Goal: Task Accomplishment & Management: Complete application form

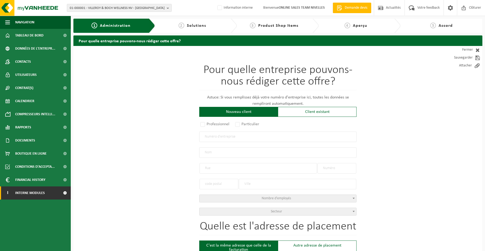
click at [28, 193] on span "Interne modules" at bounding box center [30, 192] width 30 height 13
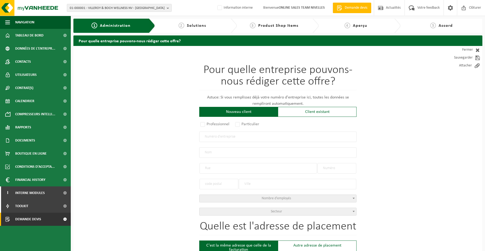
click at [28, 220] on span "Demande devis" at bounding box center [28, 219] width 26 height 13
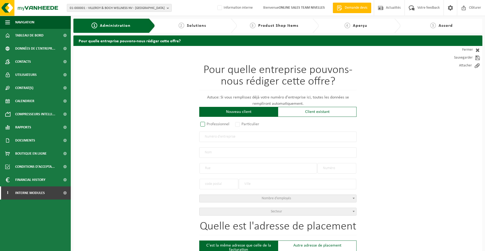
click at [201, 125] on label "Professionnel" at bounding box center [215, 123] width 32 height 7
click at [208, 125] on input "Professionnel" at bounding box center [209, 124] width 3 height 3
radio input "true"
click at [209, 139] on input "text" at bounding box center [277, 136] width 157 height 10
type input "0667870833"
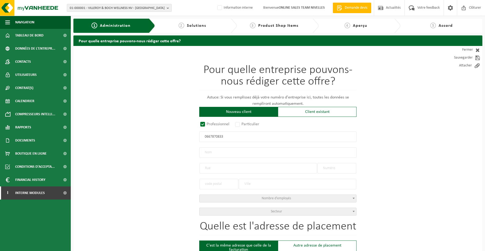
radio input "true"
type input "0667870833"
type input "DIMO TOITURE SRL"
type input "RUE DE LA TOMBE"
type input "159"
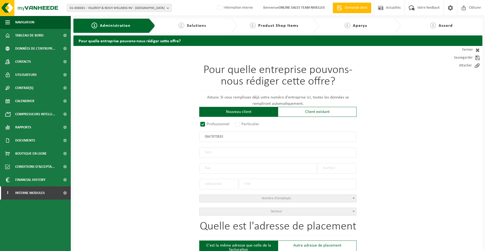
type input "6001"
type input "CHARLEROI"
select select "D"
type input "DIMO TOITURE SRL"
type input "RUE DE LA TOMBE"
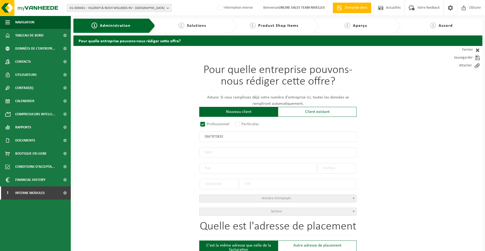
type input "159"
type input "6001"
type input "CHARLEROI"
type input "2259845820"
type input "0667870833"
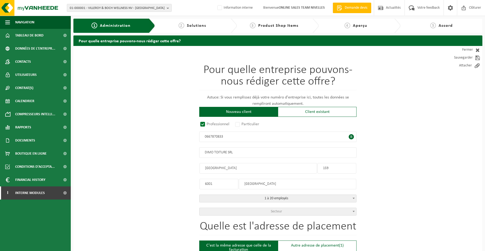
drag, startPoint x: 221, startPoint y: 184, endPoint x: 176, endPoint y: 178, distance: 46.3
type input "6001"
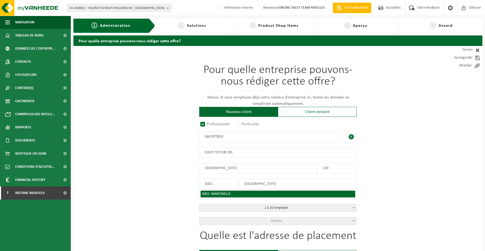
click at [223, 192] on span "MARCINELLE" at bounding box center [220, 194] width 19 height 4
type input "MARCINELLE"
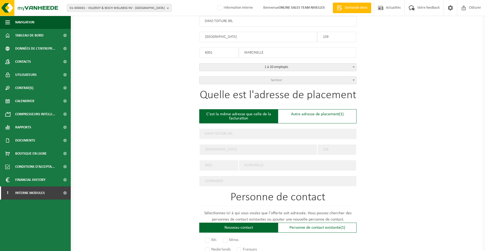
scroll to position [236, 0]
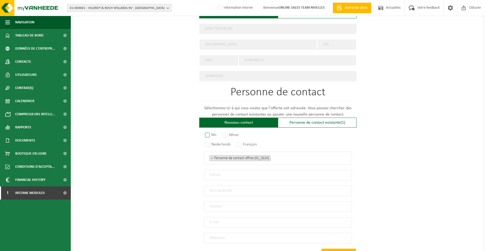
click at [209, 134] on label "Mr." at bounding box center [211, 134] width 15 height 7
radio input "true"
click at [240, 141] on label "Français" at bounding box center [247, 144] width 23 height 7
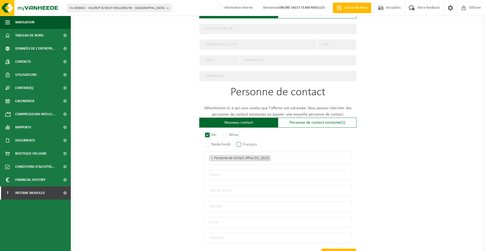
radio input "true"
click at [288, 158] on ul "× Personne de contact offres (01_QUO)" at bounding box center [278, 158] width 137 height 7
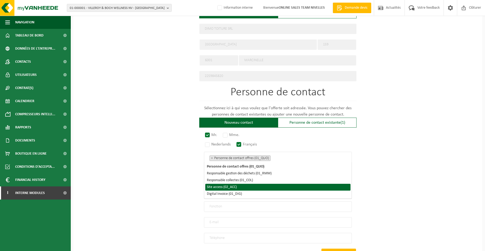
click at [257, 188] on li "Site access (02_ACC)" at bounding box center [277, 187] width 145 height 7
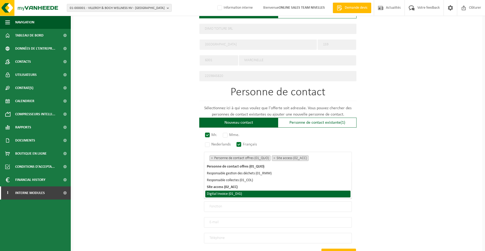
click at [255, 195] on li "Digital Invoice (01_DIG)" at bounding box center [277, 193] width 145 height 7
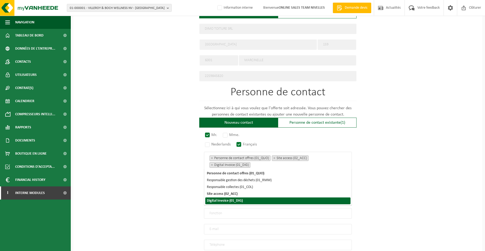
click at [162, 197] on div "Pour quelle entreprise pouvons-nous rédiger cette offre? Astuce: Si vous rempli…" at bounding box center [277, 53] width 409 height 486
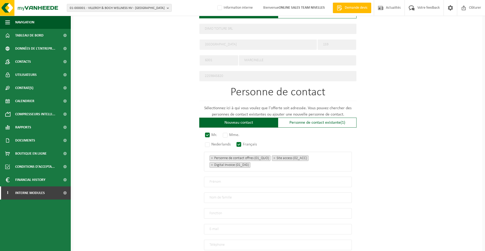
click at [205, 182] on input "text" at bounding box center [278, 182] width 148 height 10
type input "d"
type input "DRISS"
click at [217, 198] on input "text" at bounding box center [278, 197] width 148 height 10
type input "EL OUAFY"
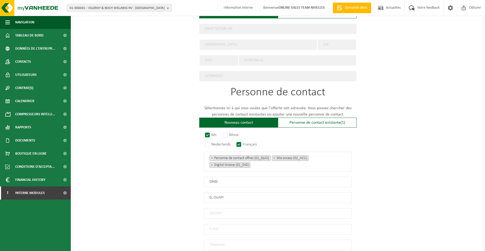
click at [217, 211] on input "text" at bounding box center [278, 213] width 148 height 10
type input "Directeur"
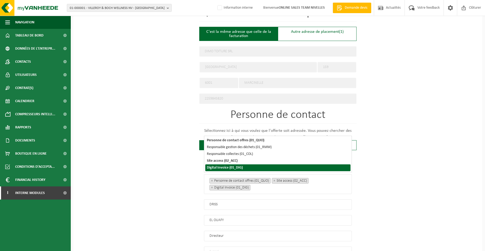
scroll to position [280, 0]
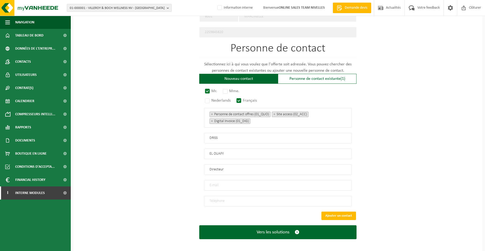
click at [221, 182] on input "email" at bounding box center [278, 185] width 148 height 10
type input "DIMOTOITURE@GMAIL.COM"
click at [225, 199] on input "tel" at bounding box center [278, 201] width 148 height 10
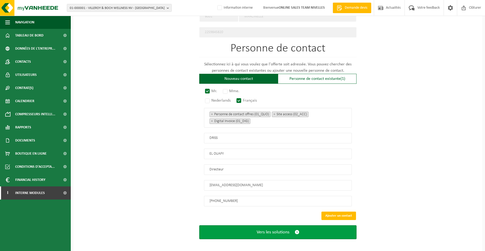
type input "+32 486 23 59 34"
click at [259, 229] on span "Vers les solutions" at bounding box center [273, 232] width 33 height 6
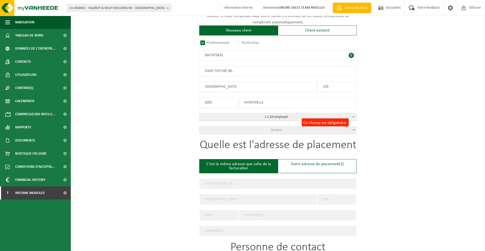
click at [292, 131] on span "Secteur" at bounding box center [278, 129] width 157 height 7
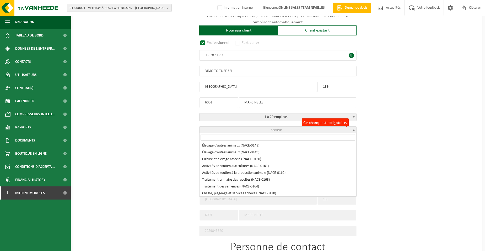
scroll to position [262, 0]
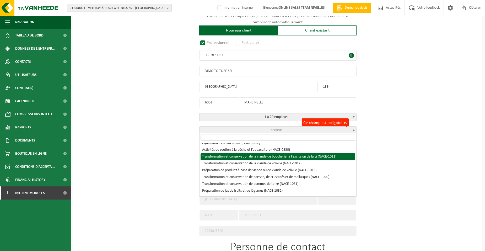
select select "NACE_1011"
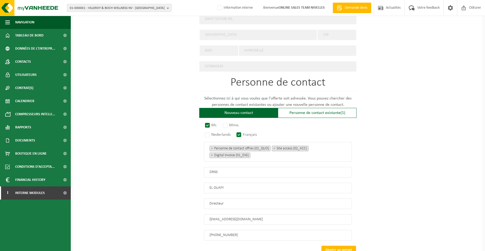
scroll to position [280, 0]
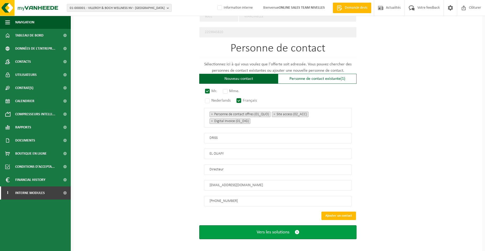
click at [259, 229] on span "Vers les solutions" at bounding box center [273, 232] width 33 height 6
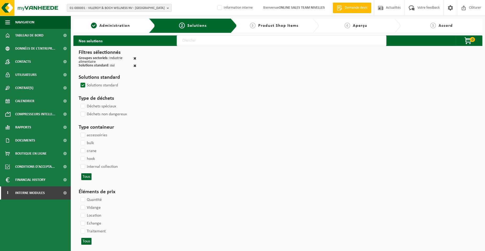
click at [184, 40] on input "text" at bounding box center [282, 40] width 210 height 10
type input "000052"
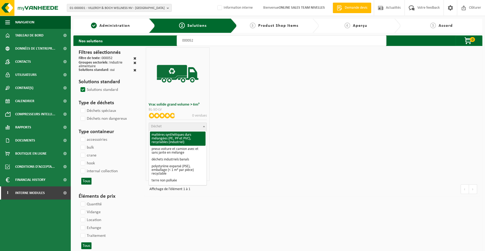
click at [163, 126] on span "Déchet" at bounding box center [177, 126] width 57 height 7
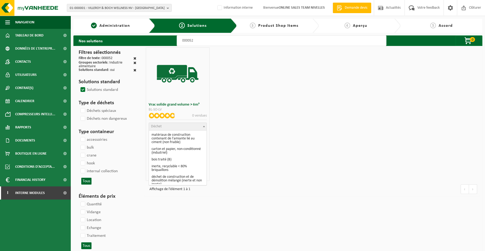
scroll to position [79, 0]
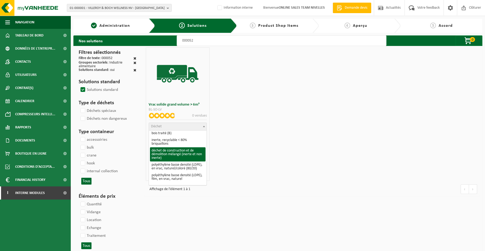
select select "31"
select select
select select "47"
select select "25"
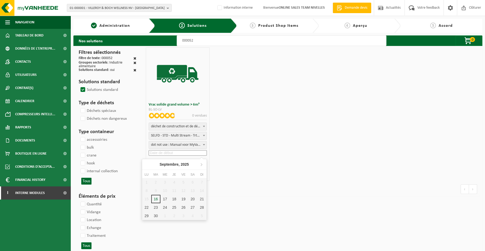
click at [169, 154] on input at bounding box center [178, 153] width 58 height 6
click at [166, 197] on div "17" at bounding box center [165, 199] width 9 height 8
type input "2025-09-17"
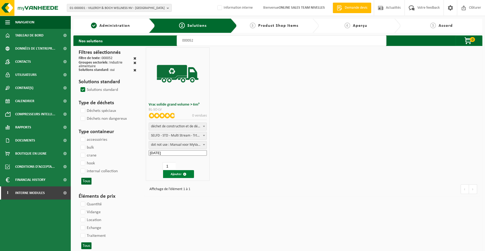
click at [171, 176] on button "Ajouter" at bounding box center [178, 174] width 31 height 8
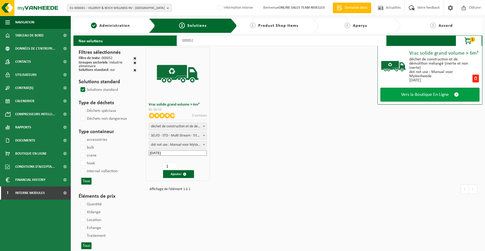
click at [394, 95] on link "Vers la Boutique En Ligne" at bounding box center [430, 95] width 99 height 14
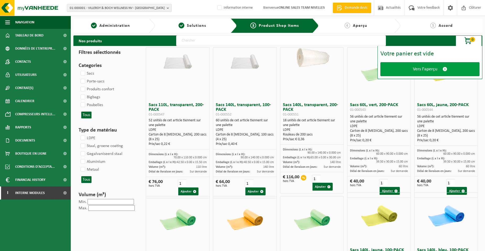
click at [401, 71] on link "Vers l'aperçu" at bounding box center [430, 69] width 99 height 14
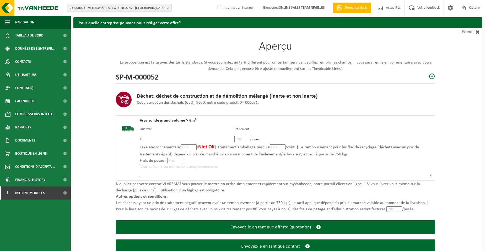
scroll to position [36, 0]
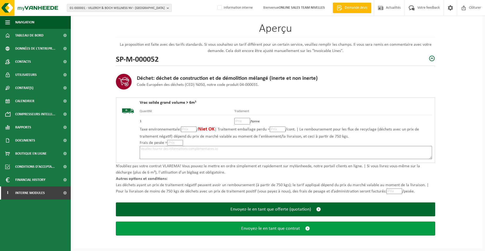
click at [233, 230] on button "Envoyez-le en tant que contrat" at bounding box center [276, 228] width 320 height 14
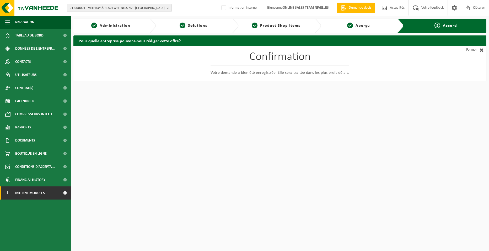
click at [64, 194] on span at bounding box center [65, 192] width 12 height 13
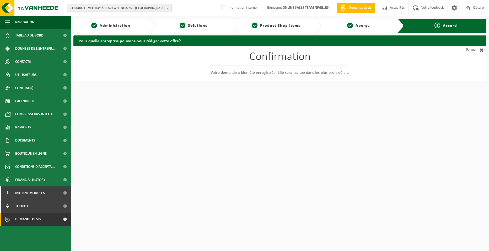
click at [49, 220] on link "Demande devis" at bounding box center [35, 219] width 71 height 13
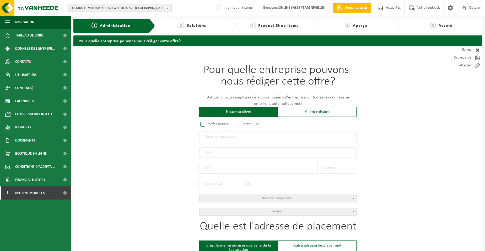
click at [223, 126] on label "Professionnel" at bounding box center [215, 123] width 32 height 7
click at [211, 126] on input "Professionnel" at bounding box center [209, 124] width 3 height 3
radio input "true"
click at [224, 139] on input "text" at bounding box center [277, 136] width 157 height 10
type input "0412471417"
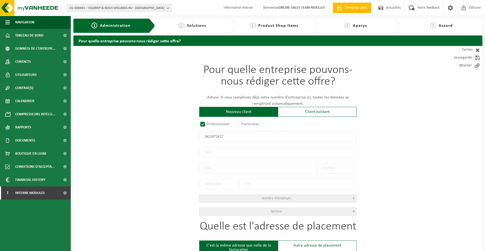
radio input "true"
type input "0412471417"
type input "POUVOIR ORGANISATEUR DU [GEOGRAPHIC_DATA]ENSEIGNEMENT FONDAMENTAL MATERNEL ET P…"
type input "[GEOGRAPHIC_DATA]"
type input "2"
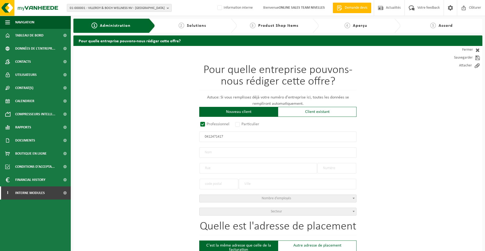
type input "1348"
type input "OTTIGNIES-[GEOGRAPHIC_DATA]"
select select "D"
type input "POUVOIR ORGANISATEUR DU [GEOGRAPHIC_DATA]ENSEIGNEMENT FONDAMENTAL MATERNEL ET P…"
type input "[GEOGRAPHIC_DATA]"
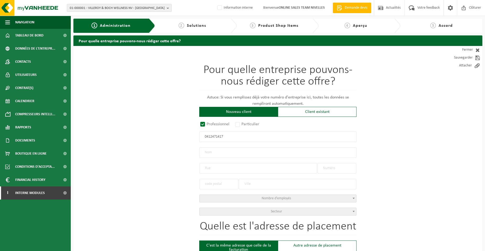
type input "2"
type input "1348"
type input "OTTIGNIES-[GEOGRAPHIC_DATA]"
type input "2167083433"
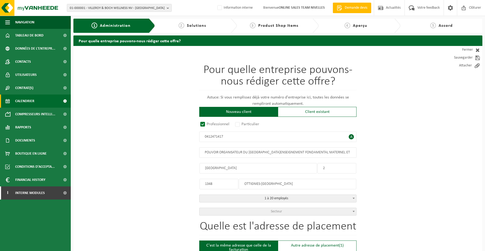
type input "0412471417"
drag, startPoint x: 205, startPoint y: 152, endPoint x: 248, endPoint y: 156, distance: 43.4
click at [248, 156] on input "POUVOIR ORGANISATEUR DU [GEOGRAPHIC_DATA]ENSEIGNEMENT FONDAMENTAL MATERNEL ET P…" at bounding box center [277, 152] width 157 height 10
drag, startPoint x: 238, startPoint y: 153, endPoint x: 369, endPoint y: 152, distance: 130.4
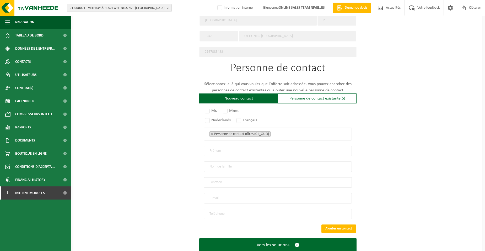
scroll to position [262, 0]
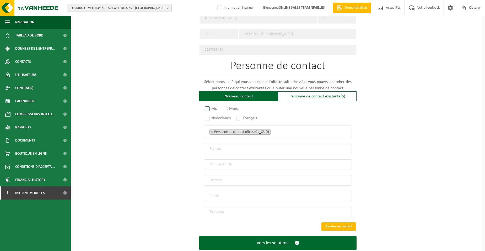
type input "[GEOGRAPHIC_DATA]"
click at [213, 109] on label "Mr." at bounding box center [211, 108] width 15 height 7
radio input "true"
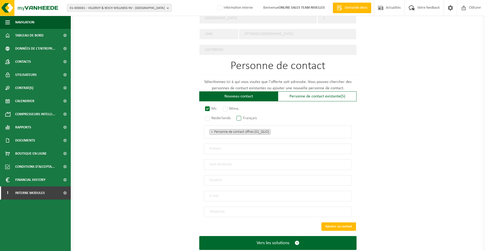
click at [240, 115] on label "Français" at bounding box center [247, 117] width 23 height 7
radio input "true"
click at [281, 130] on ul "× Personne de contact offres (01_QUO)" at bounding box center [278, 131] width 137 height 7
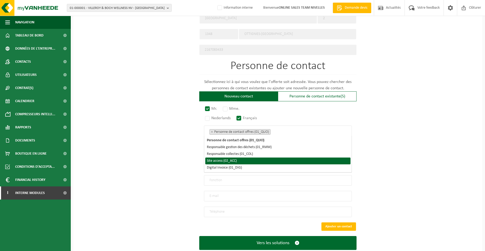
click at [233, 159] on li "Site access (02_ACC)" at bounding box center [277, 160] width 145 height 7
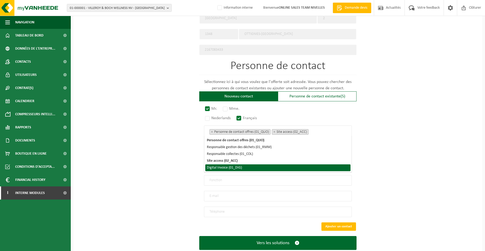
click at [232, 167] on li "Digital Invoice (01_DIG)" at bounding box center [277, 167] width 145 height 7
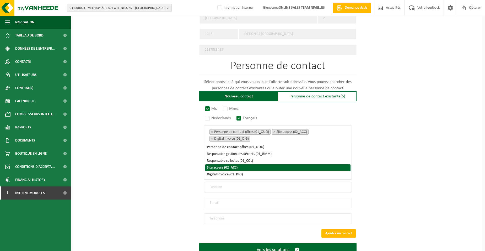
click at [164, 162] on div "Pour quelle entreprise pouvons-nous rédiger cette offre? Astuce: Si vous rempli…" at bounding box center [277, 27] width 409 height 486
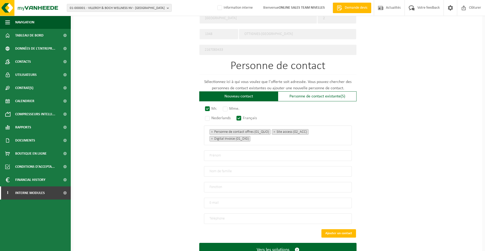
click at [211, 152] on input "text" at bounding box center [278, 155] width 148 height 10
type input "[PERSON_NAME]"
click at [217, 169] on input "text" at bounding box center [278, 171] width 148 height 10
type input "BOUCQUIAUX"
